Goal: Communication & Community: Answer question/provide support

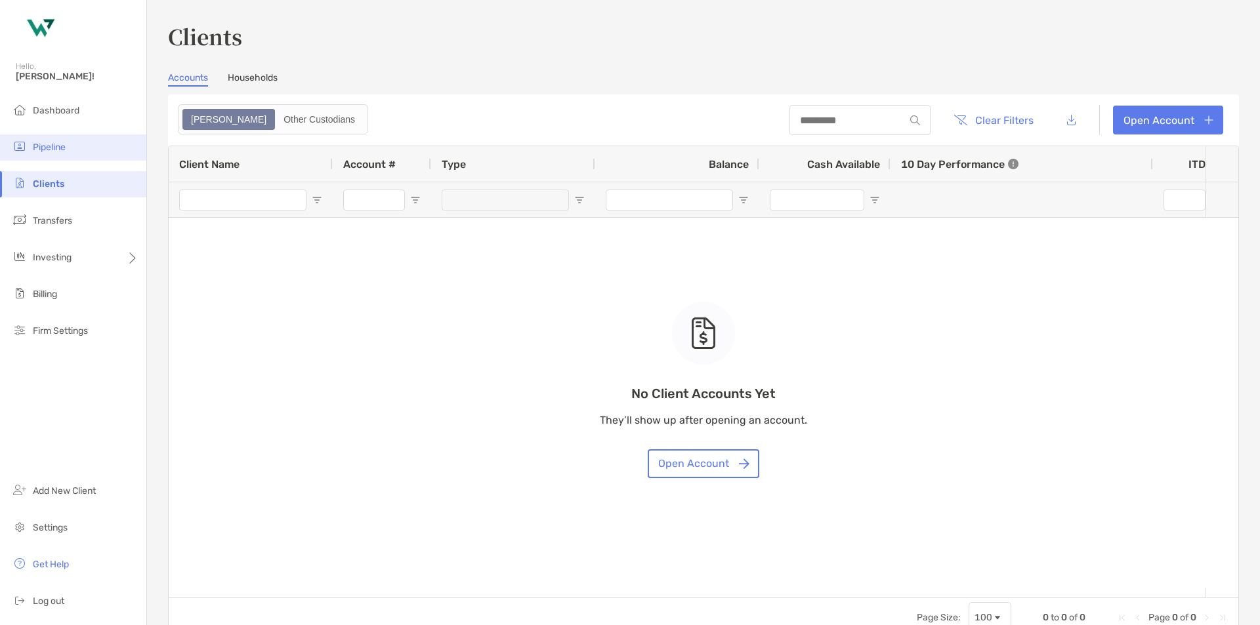
click at [96, 139] on li "Pipeline" at bounding box center [73, 148] width 146 height 26
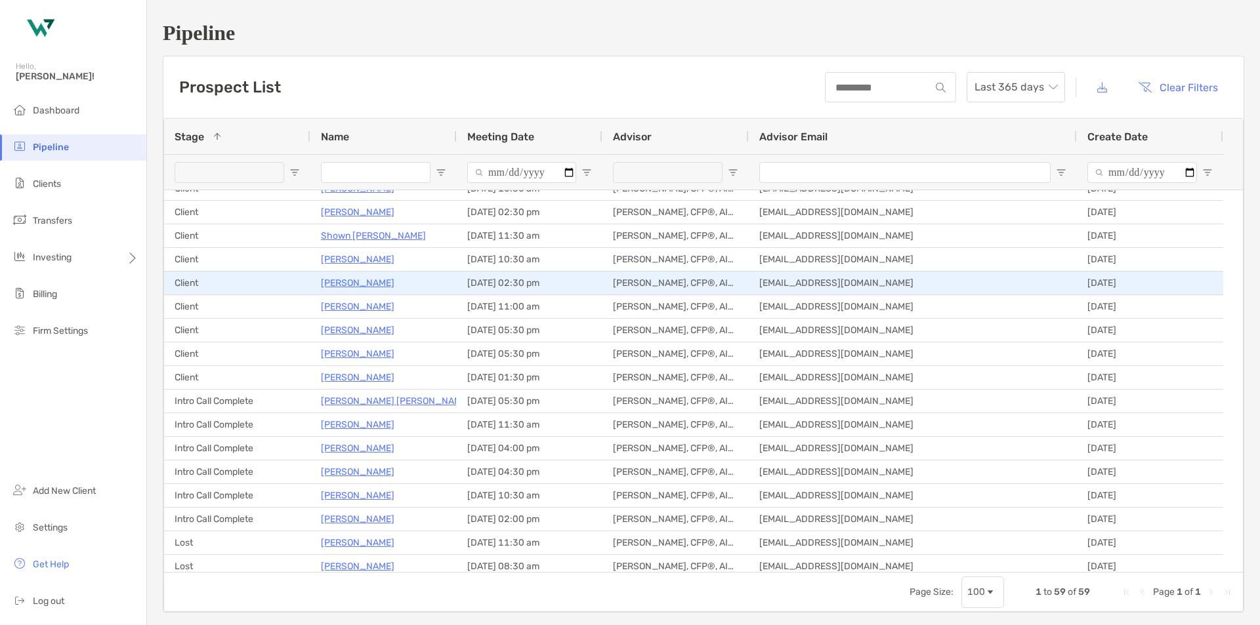
scroll to position [131, 0]
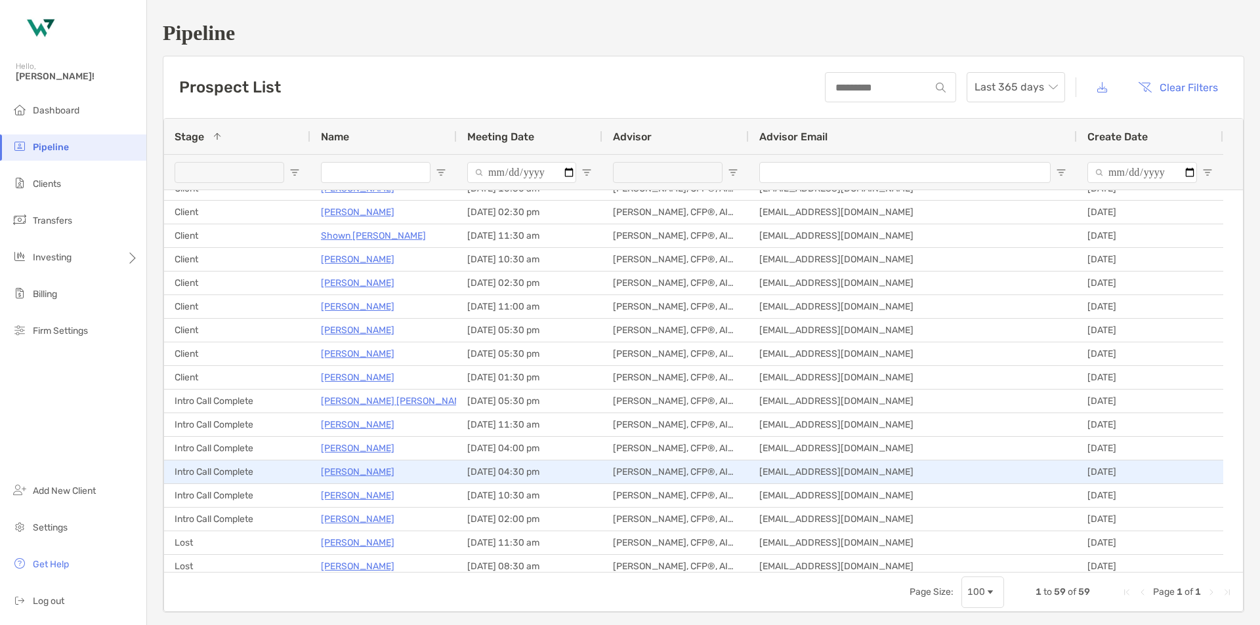
click at [354, 472] on p "[PERSON_NAME]" at bounding box center [357, 472] width 73 height 16
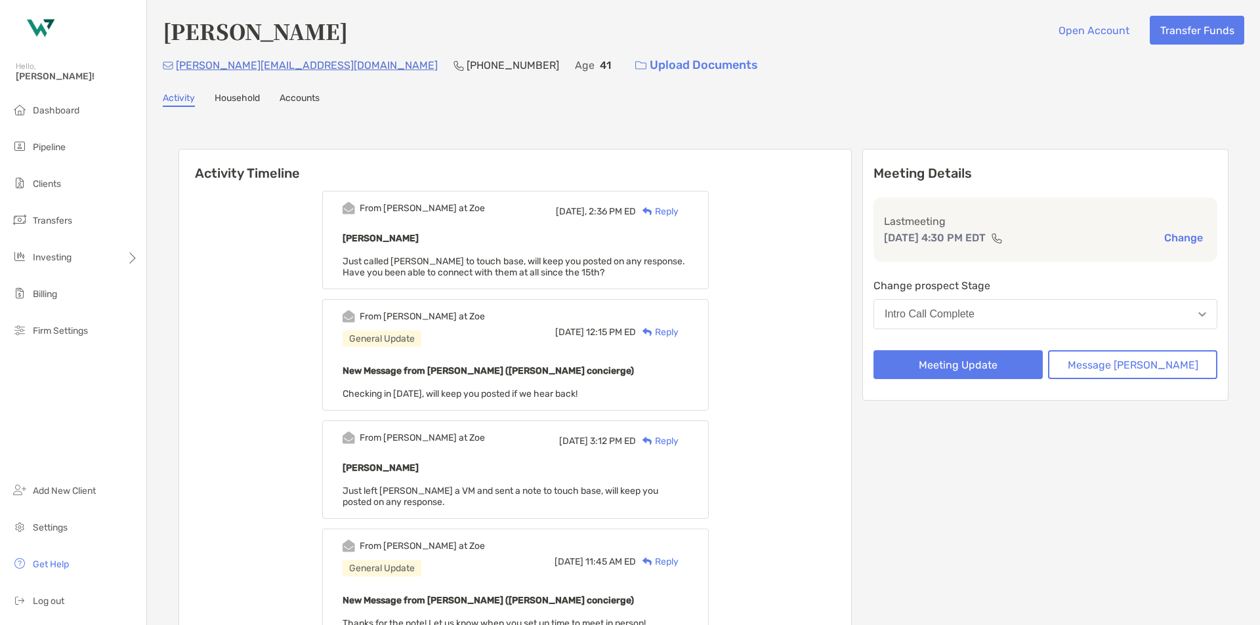
click at [679, 213] on div "Reply" at bounding box center [657, 212] width 43 height 14
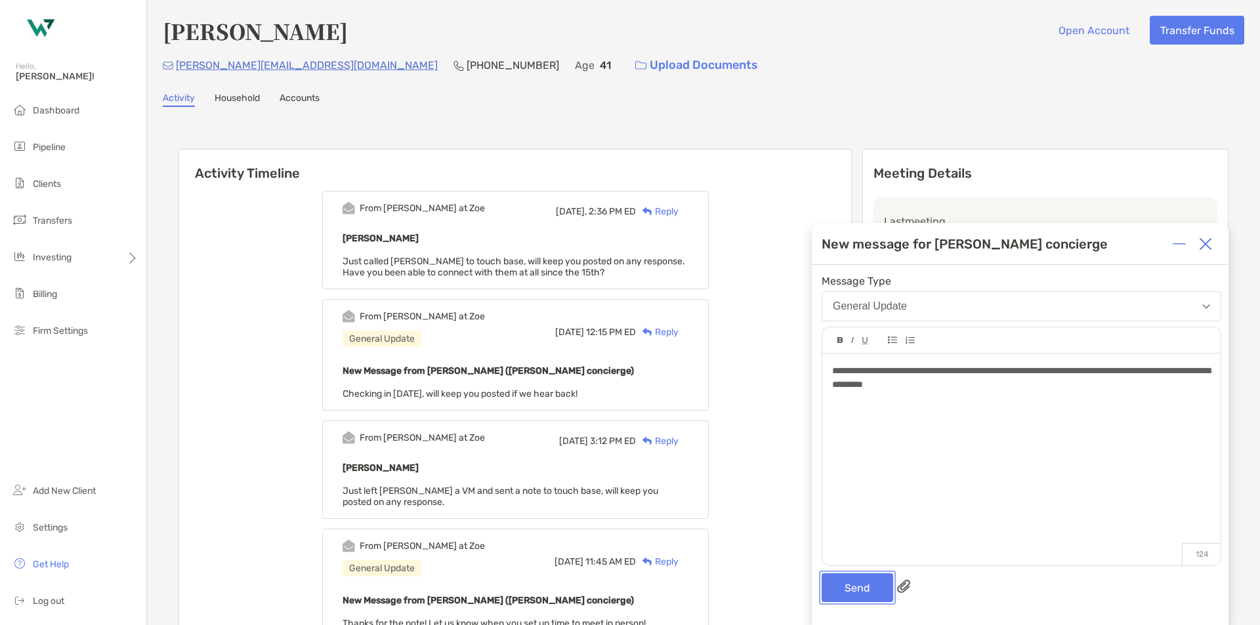
click at [846, 583] on button "Send" at bounding box center [858, 588] width 72 height 29
